Goal: Transaction & Acquisition: Obtain resource

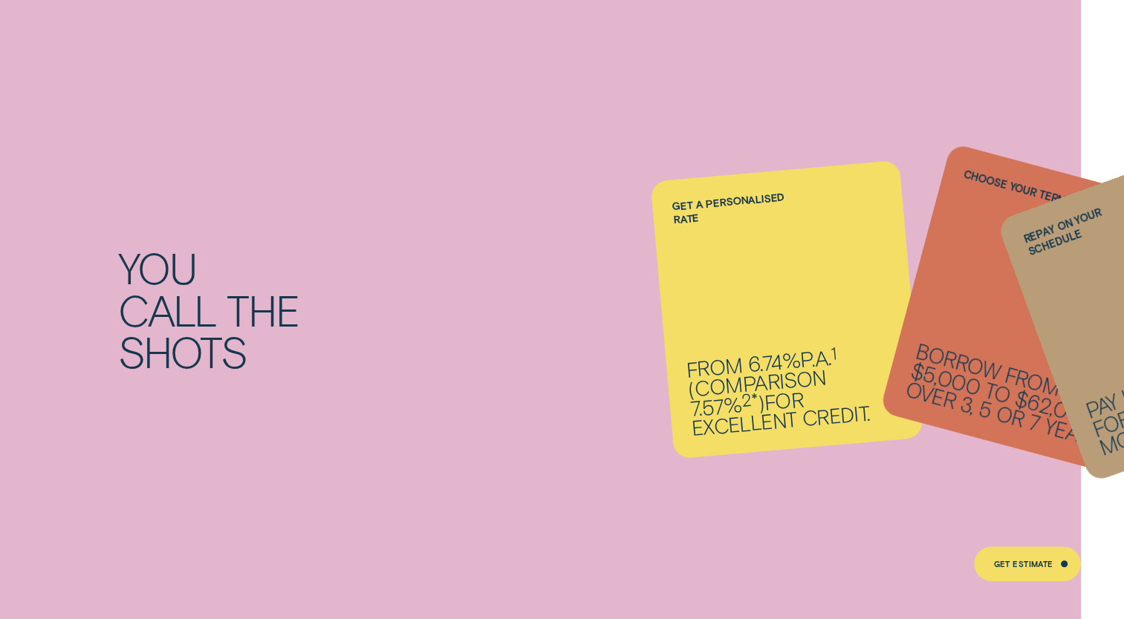
scroll to position [1263, 0]
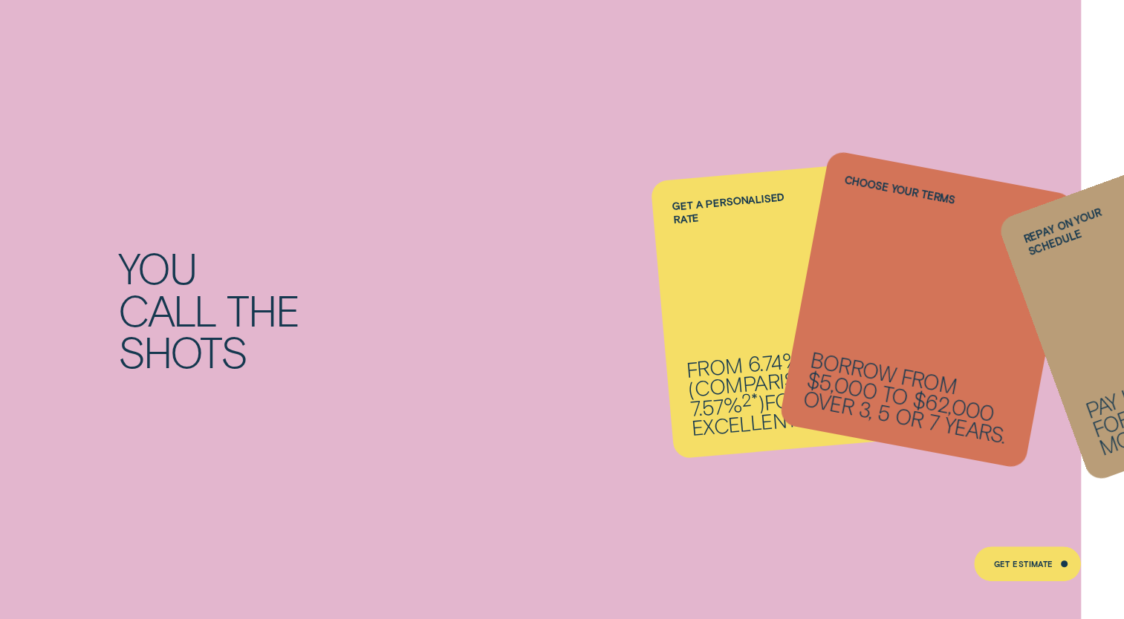
click at [1021, 358] on div "Choose your terms Borrow from $5,000 to $62,000 over 3, 5 or 7 years." at bounding box center [926, 309] width 296 height 319
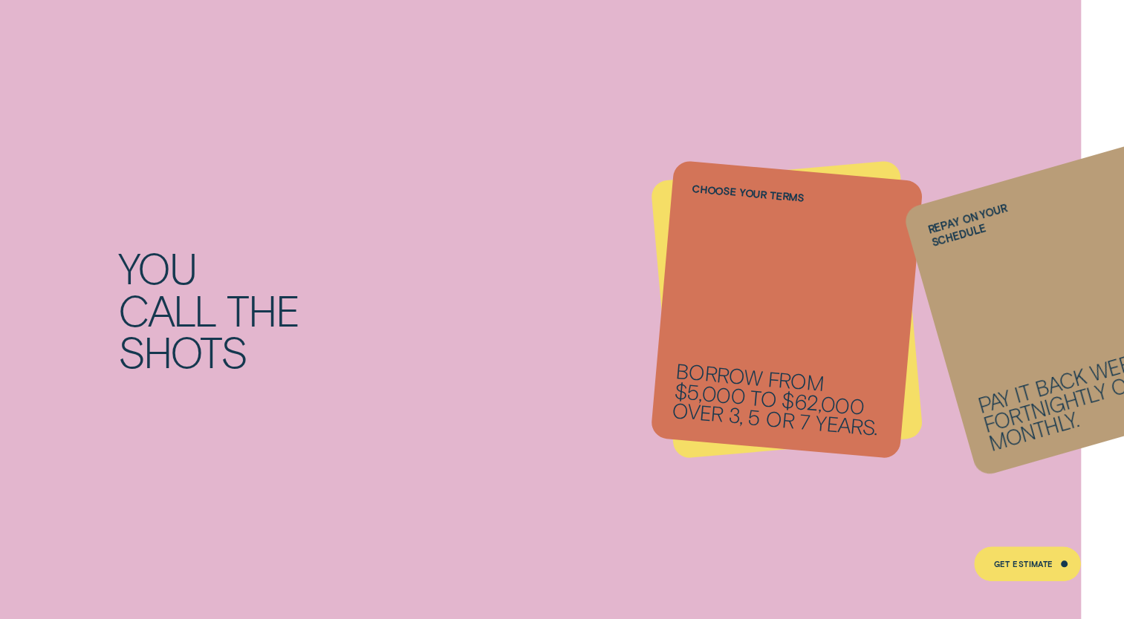
scroll to position [1485, 0]
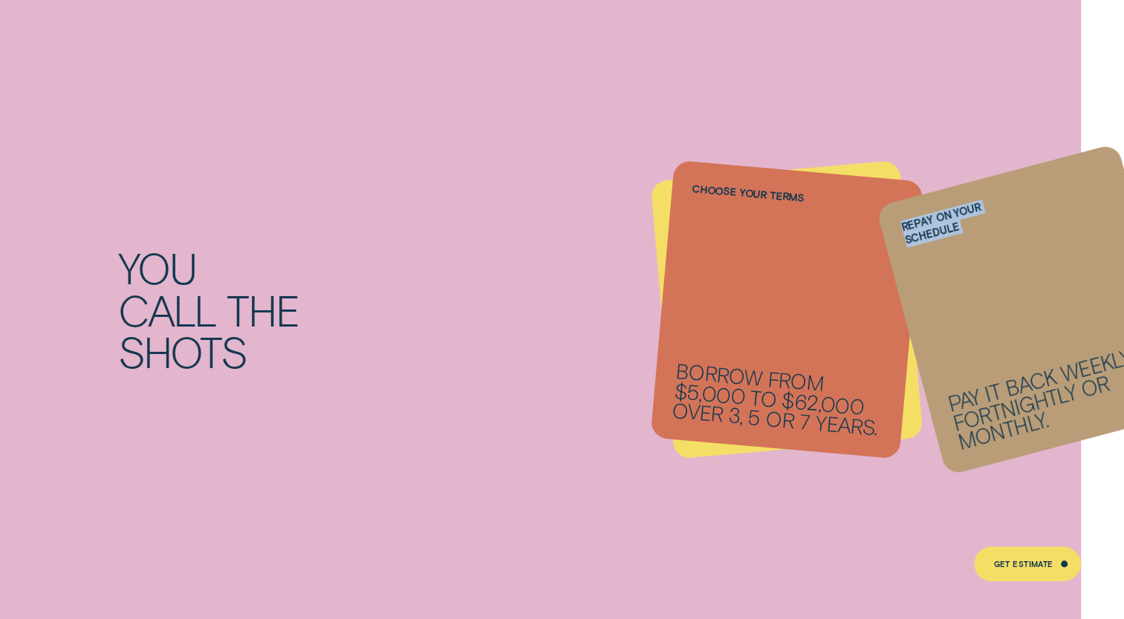
drag, startPoint x: 902, startPoint y: 352, endPoint x: 784, endPoint y: 351, distance: 118.1
click at [785, 351] on li "Repay on your schedule Pay it back weekly, fortnightly or monthly." at bounding box center [787, 310] width 250 height 279
drag, startPoint x: 784, startPoint y: 351, endPoint x: 953, endPoint y: 314, distance: 172.5
click at [953, 314] on div "Repay on your schedule Pay it back weekly, fortnightly or monthly." at bounding box center [1032, 309] width 313 height 333
drag, startPoint x: 894, startPoint y: 322, endPoint x: 761, endPoint y: 328, distance: 133.8
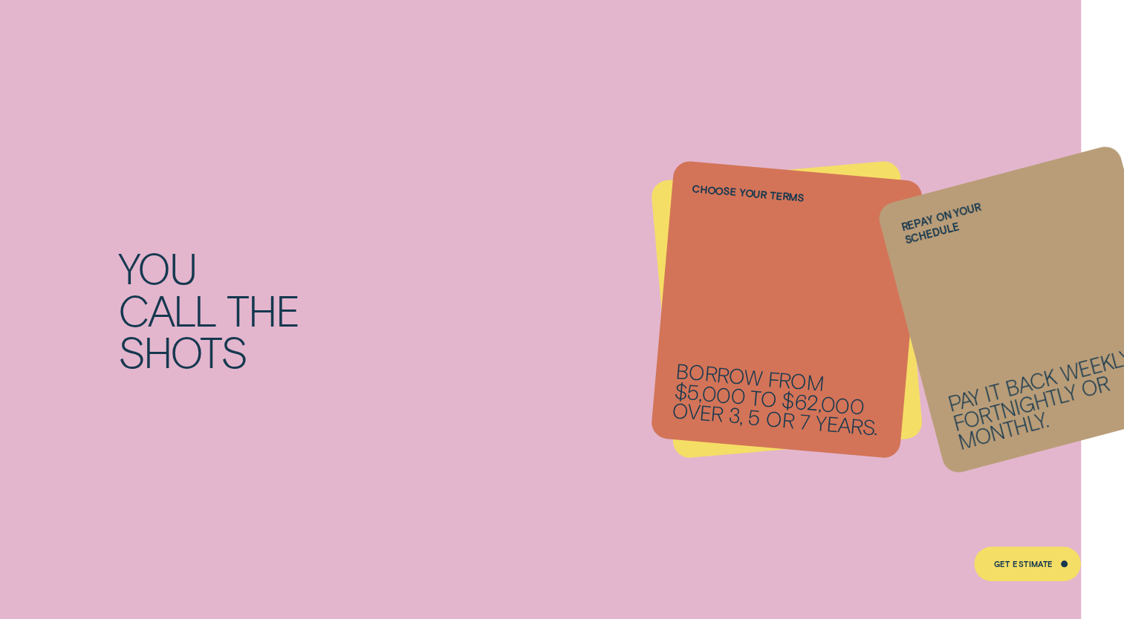
click at [761, 328] on li "Repay on your schedule Pay it back weekly, fortnightly or monthly." at bounding box center [787, 310] width 250 height 279
click at [829, 346] on li "Repay on your schedule Pay it back weekly, fortnightly or monthly." at bounding box center [787, 310] width 250 height 279
drag, startPoint x: 988, startPoint y: 323, endPoint x: 778, endPoint y: 288, distance: 213.1
click at [778, 288] on li "Repay on your schedule Pay it back weekly, fortnightly or monthly." at bounding box center [787, 310] width 250 height 279
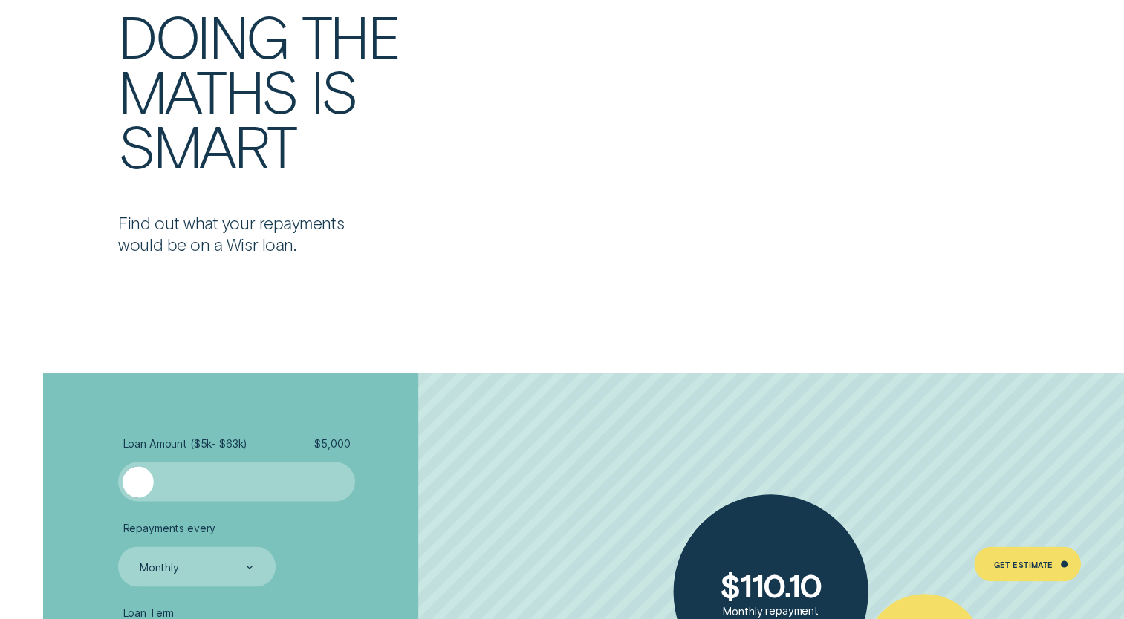
scroll to position [2599, 0]
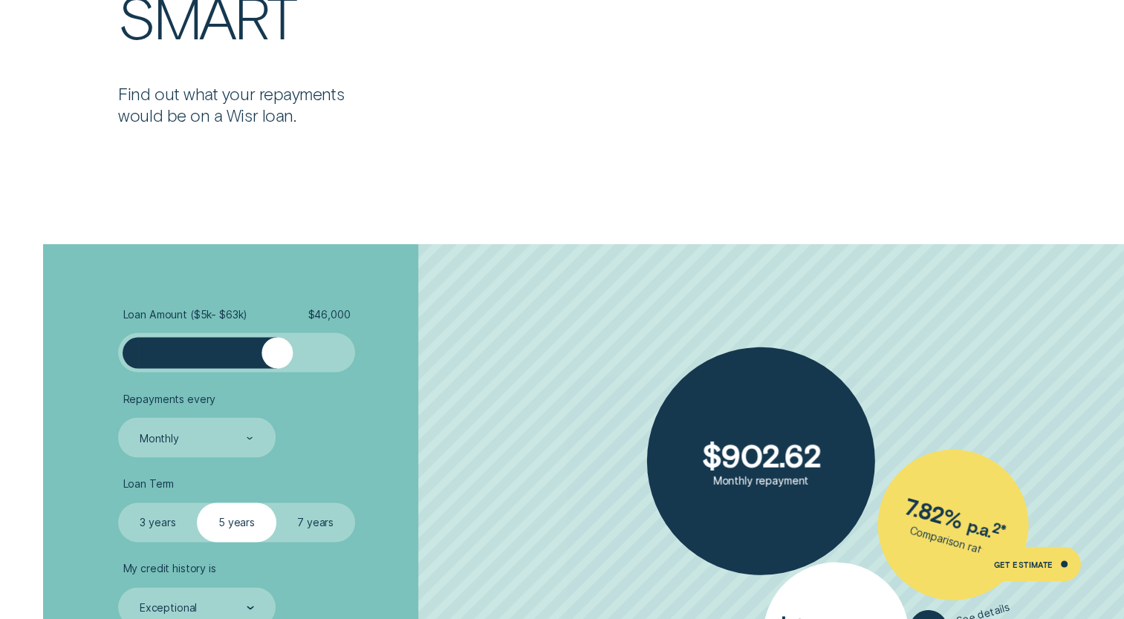
drag, startPoint x: 143, startPoint y: 347, endPoint x: 278, endPoint y: 345, distance: 134.4
click at [278, 345] on div at bounding box center [276, 352] width 31 height 31
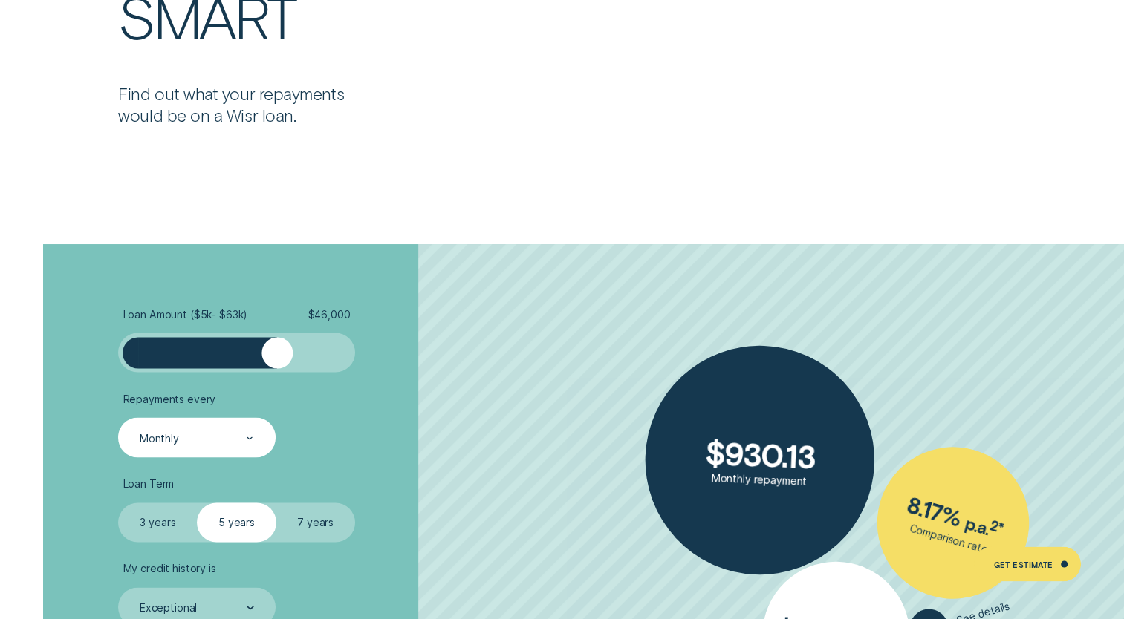
click at [252, 441] on div at bounding box center [250, 438] width 7 height 38
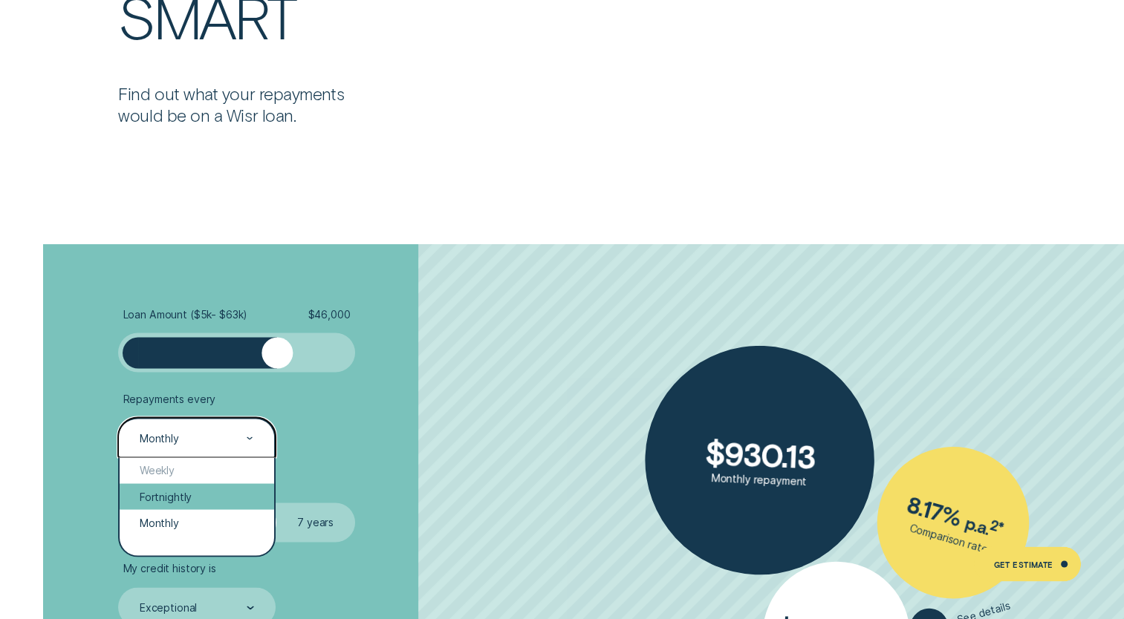
click at [152, 498] on div "Fortnightly" at bounding box center [197, 496] width 154 height 26
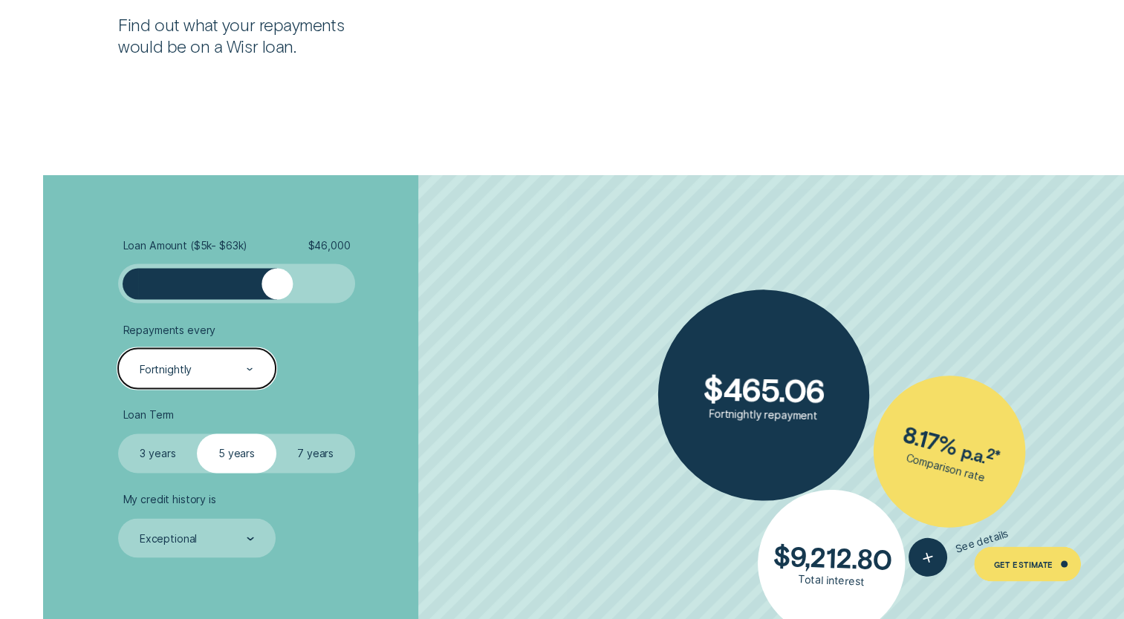
scroll to position [2748, 0]
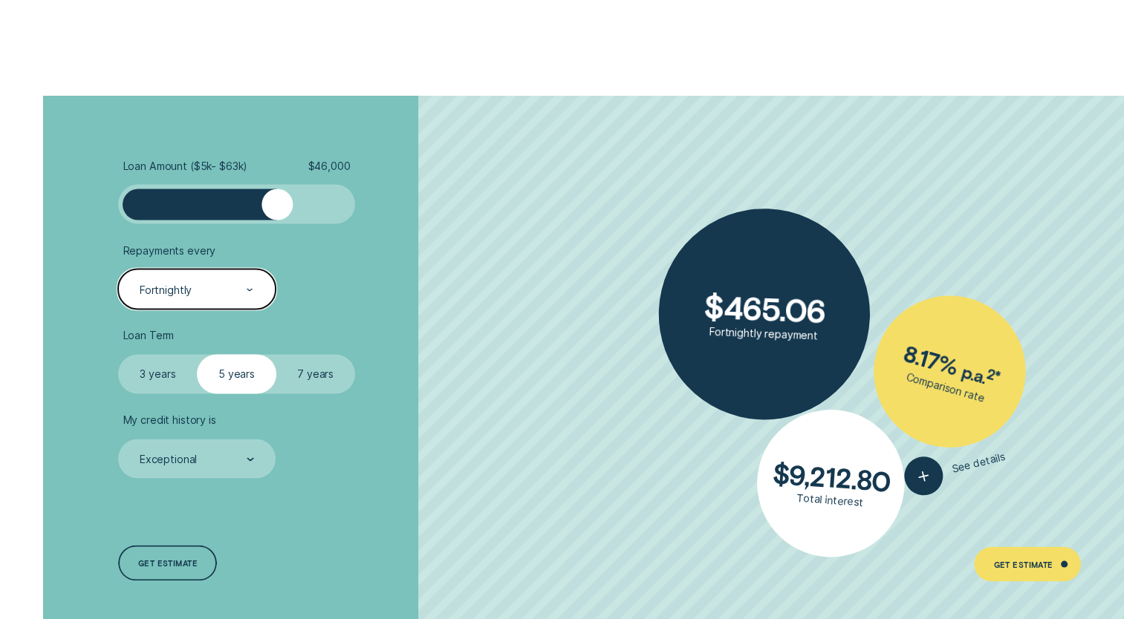
click at [322, 370] on label "7 years" at bounding box center [315, 373] width 79 height 39
click at [276, 354] on input "7 years" at bounding box center [276, 354] width 0 height 0
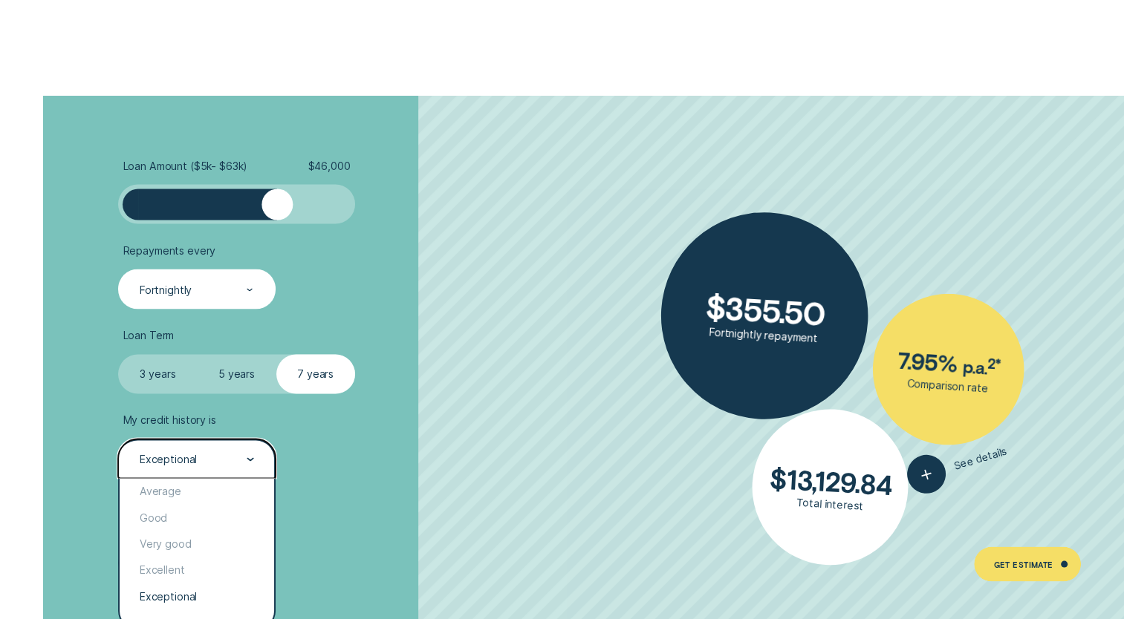
click at [233, 464] on div "Exceptional" at bounding box center [196, 459] width 116 height 15
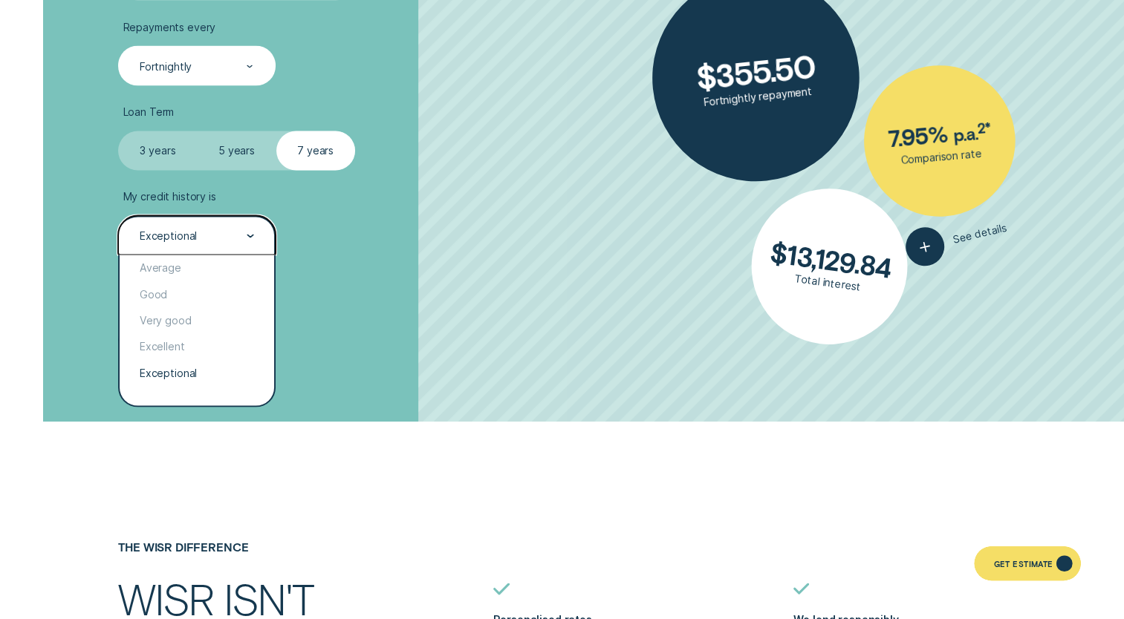
scroll to position [3194, 0]
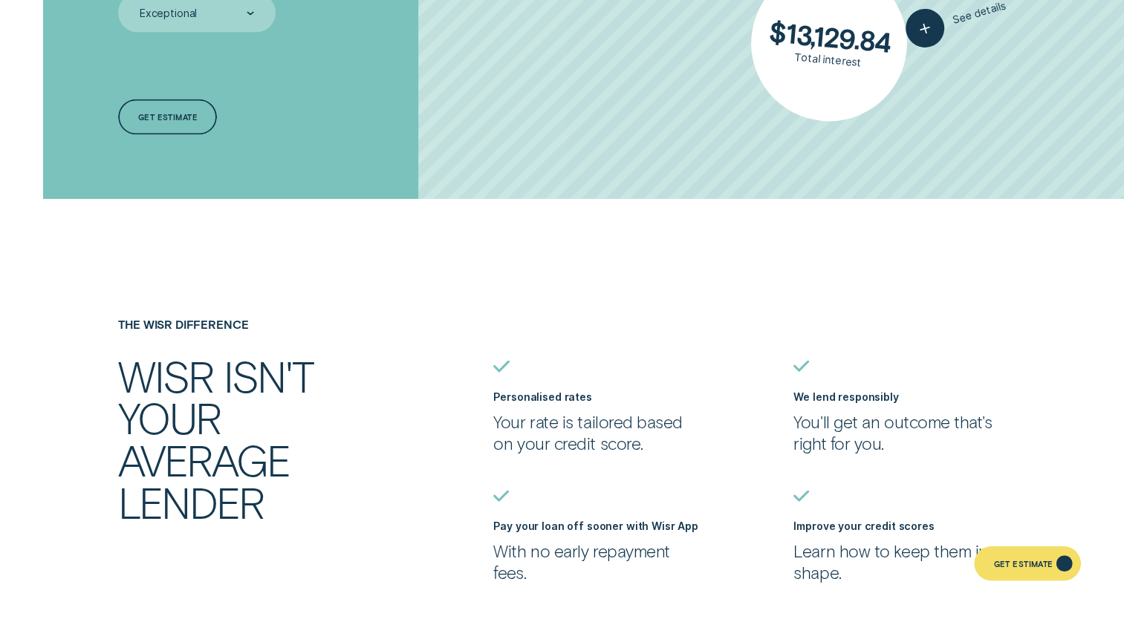
click at [989, 570] on div "Get Estimate" at bounding box center [1027, 565] width 107 height 36
